Goal: Information Seeking & Learning: Learn about a topic

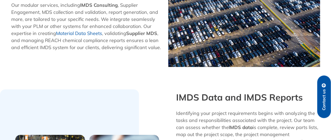
scroll to position [332, 0]
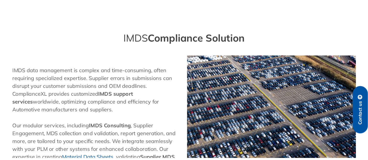
scroll to position [231, 0]
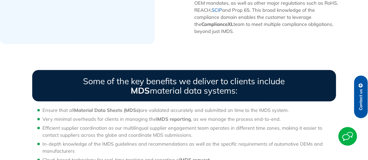
scroll to position [449, 0]
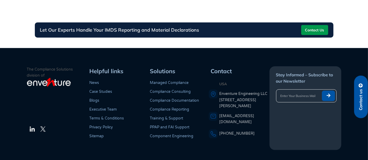
scroll to position [696, 0]
